Goal: Information Seeking & Learning: Check status

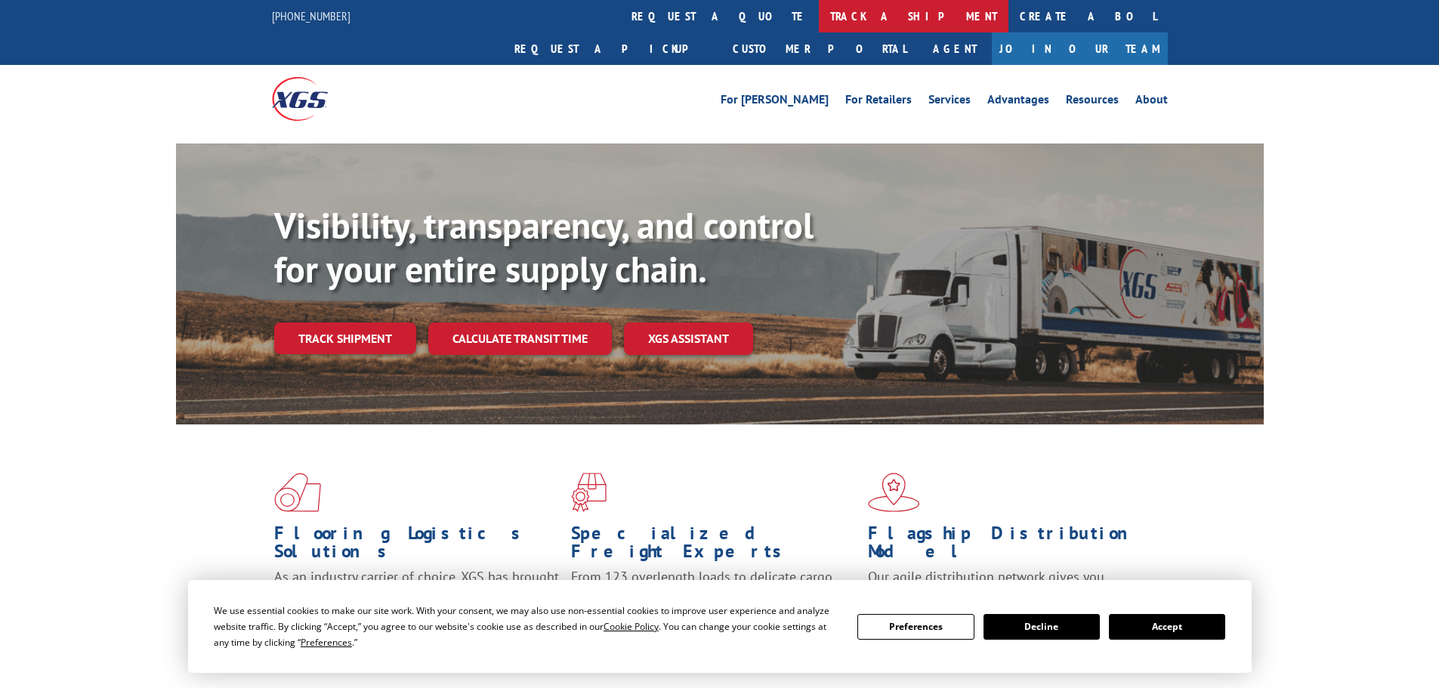
click at [819, 17] on link "track a shipment" at bounding box center [914, 16] width 190 height 32
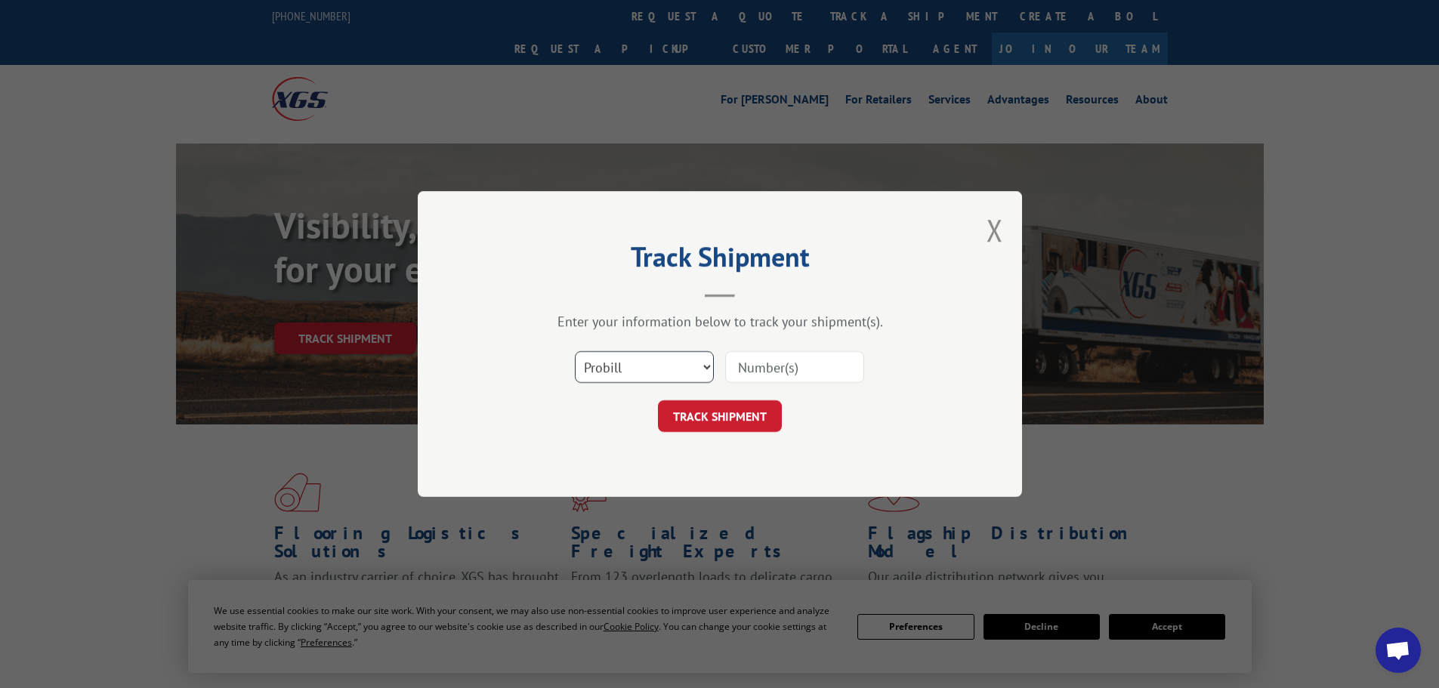
click at [613, 361] on select "Select category... Probill BOL PO" at bounding box center [644, 367] width 139 height 32
select select "bol"
click at [575, 351] on select "Select category... Probill BOL PO" at bounding box center [644, 367] width 139 height 32
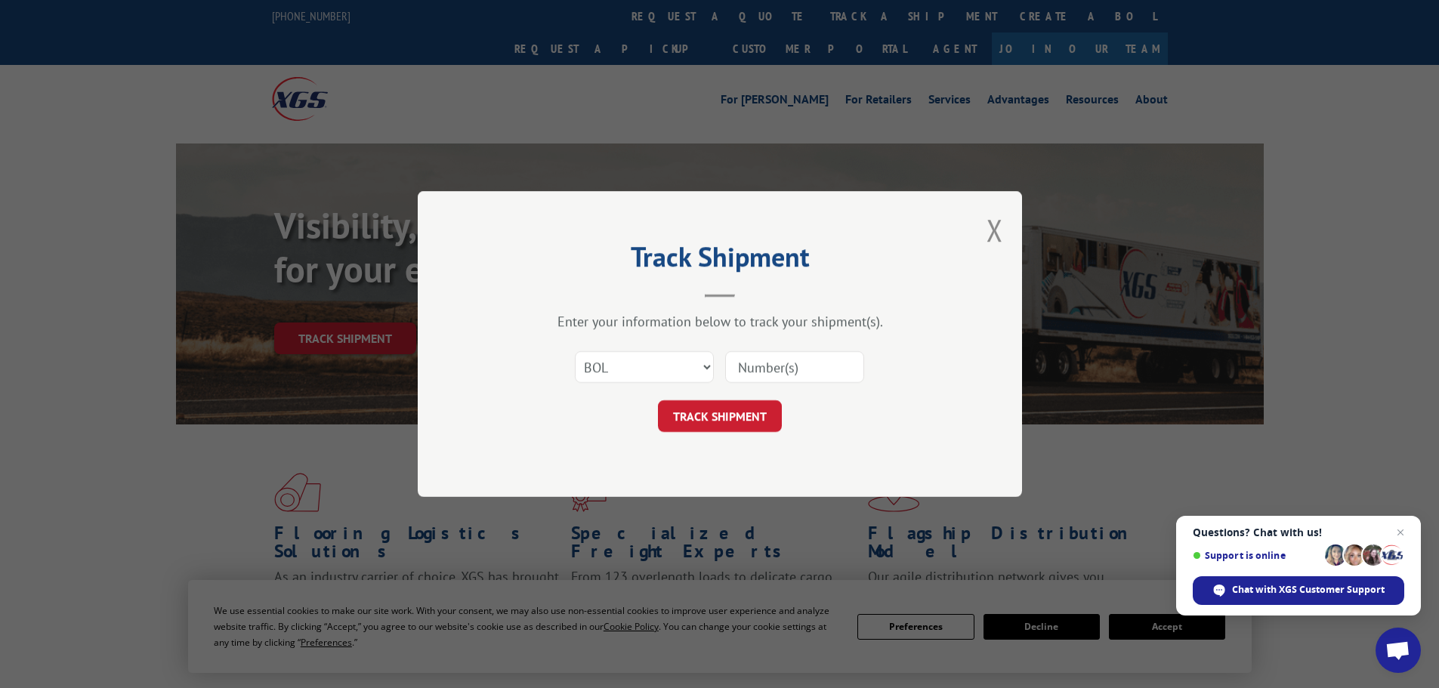
click at [787, 371] on input at bounding box center [794, 367] width 139 height 32
paste input "6016725"
type input "6016725"
click at [725, 410] on button "TRACK SHIPMENT" at bounding box center [720, 416] width 124 height 32
